Goal: Information Seeking & Learning: Learn about a topic

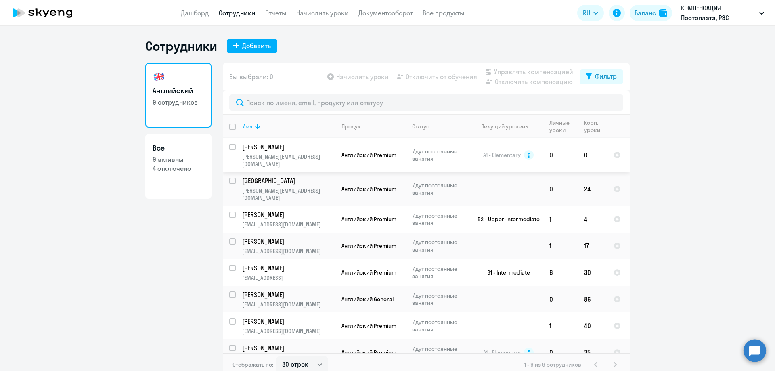
select select "30"
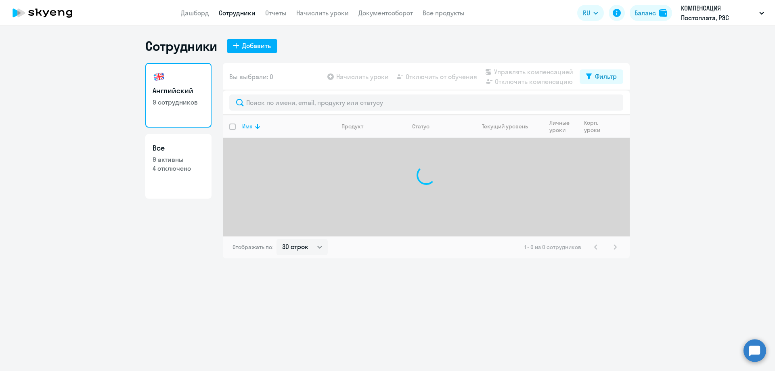
select select "30"
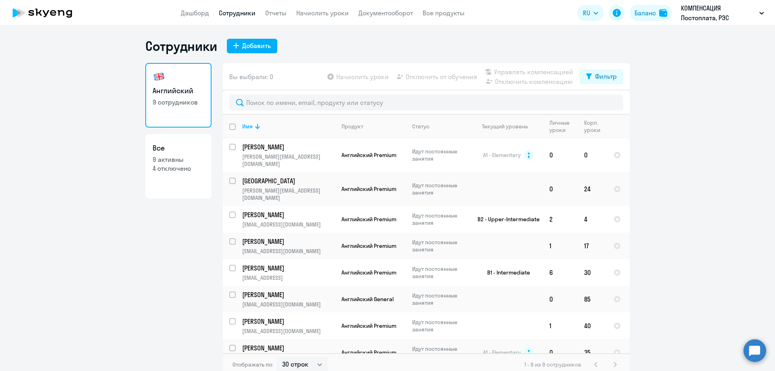
click at [180, 156] on p "9 активны" at bounding box center [179, 159] width 52 height 9
select select "30"
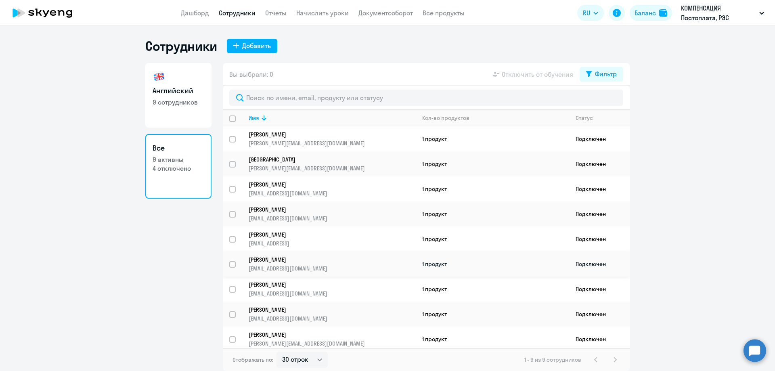
scroll to position [3, 0]
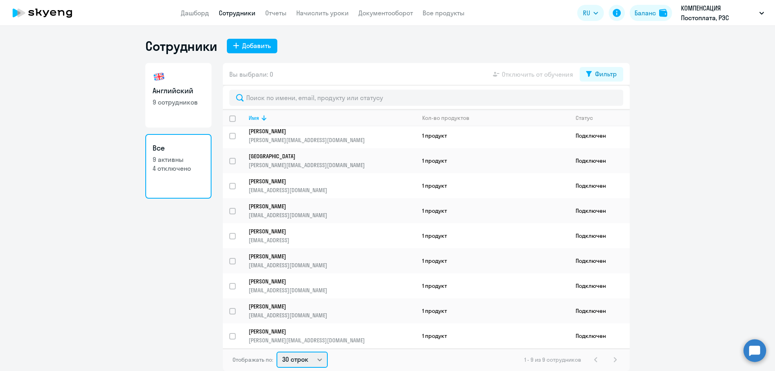
click at [320, 362] on select "30 строк 50 строк 100 строк" at bounding box center [301, 360] width 51 height 16
drag, startPoint x: 737, startPoint y: 254, endPoint x: 646, endPoint y: 258, distance: 90.9
click at [737, 254] on ng-component "Сотрудники Добавить Английский 9 сотрудников Все 9 активны 4 отключено Вы выбра…" at bounding box center [387, 204] width 775 height 333
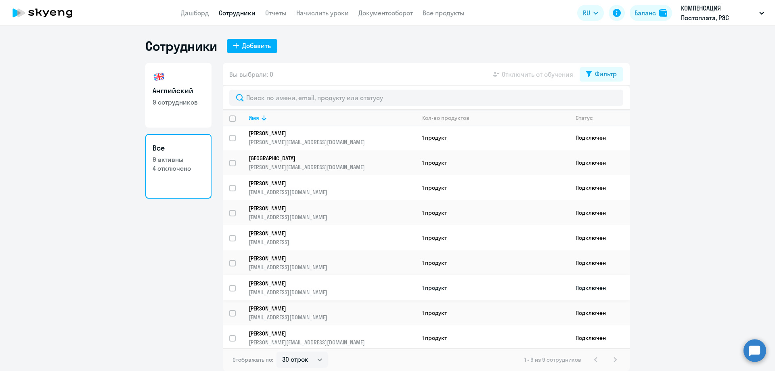
scroll to position [0, 0]
click at [614, 76] on div "Фильтр" at bounding box center [606, 74] width 22 height 10
click at [612, 100] on span at bounding box center [610, 100] width 14 height 8
click at [603, 100] on input "checkbox" at bounding box center [603, 100] width 0 height 0
checkbox input "true"
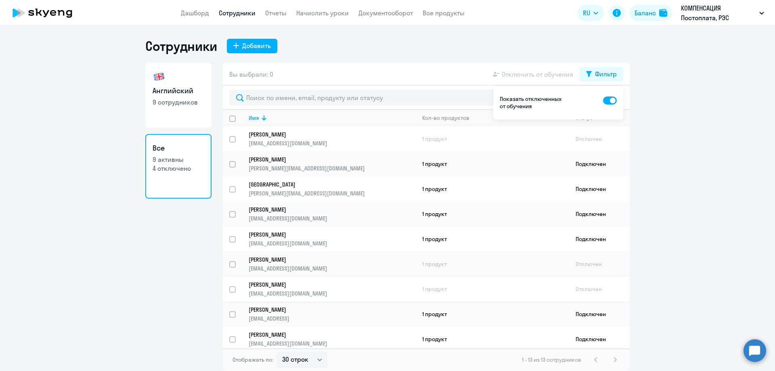
click at [295, 289] on link "[PERSON_NAME] [PERSON_NAME][EMAIL_ADDRESS][DOMAIN_NAME]" at bounding box center [332, 289] width 167 height 16
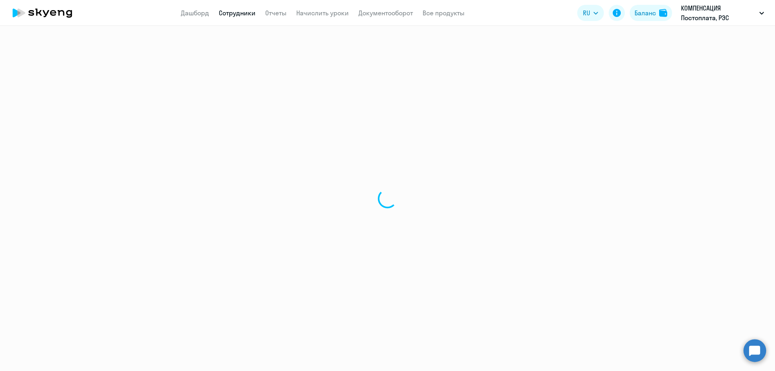
select select "english"
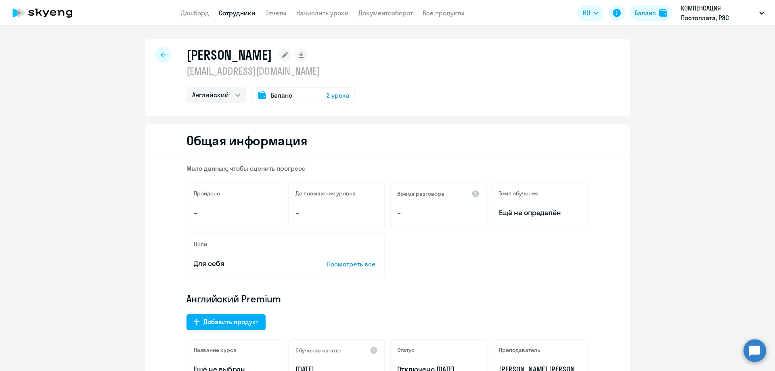
click at [352, 262] on p "Посмотреть все" at bounding box center [352, 264] width 51 height 10
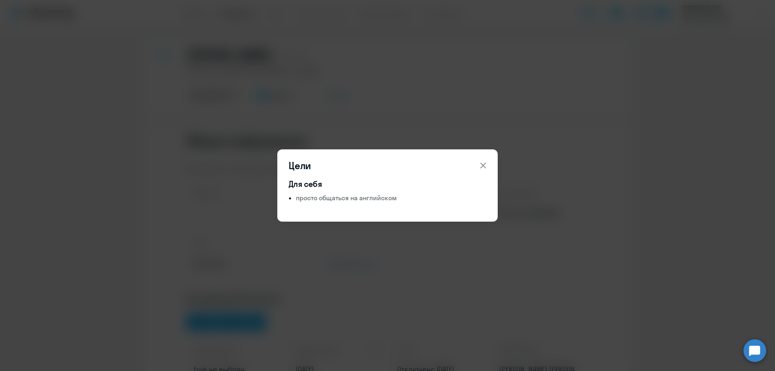
drag, startPoint x: 484, startPoint y: 164, endPoint x: 426, endPoint y: 184, distance: 61.3
click at [484, 165] on icon at bounding box center [483, 166] width 6 height 6
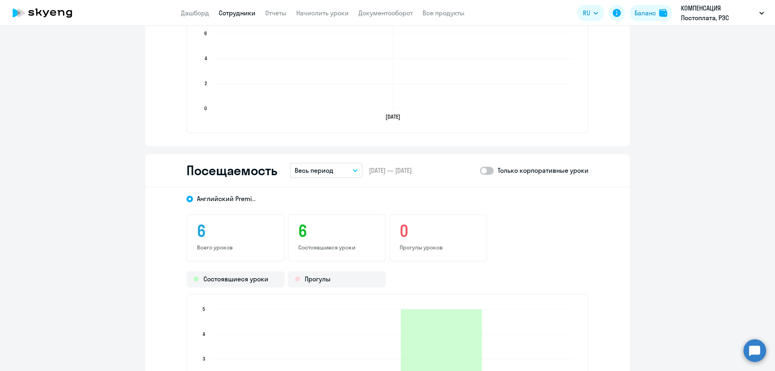
scroll to position [848, 0]
